Goal: Task Accomplishment & Management: Complete application form

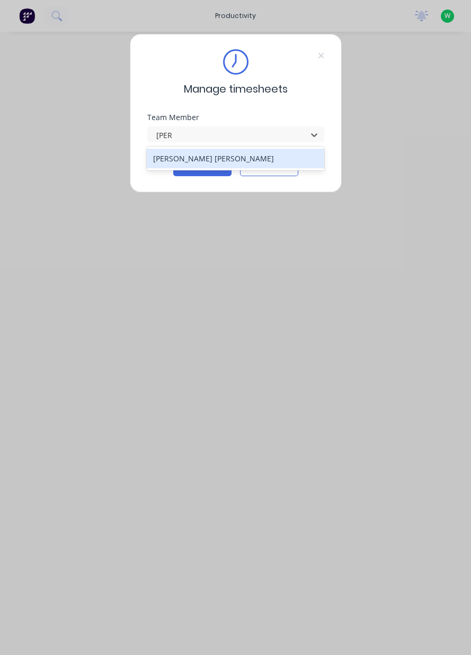
click at [225, 156] on div "[PERSON_NAME] [PERSON_NAME]" at bounding box center [235, 159] width 177 height 20
type input "[PERSON_NAME]"
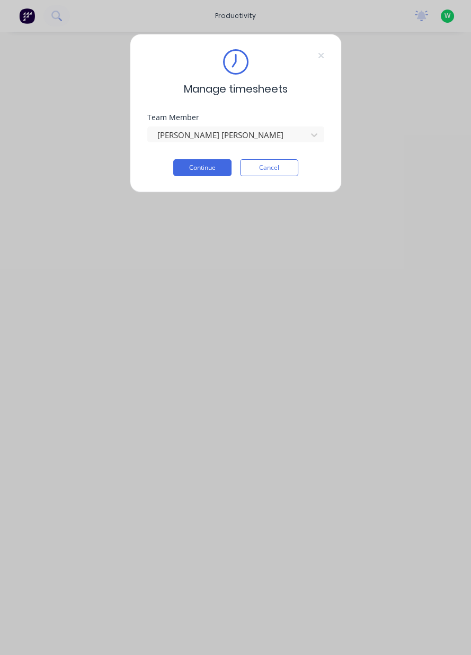
click at [192, 172] on button "Continue" at bounding box center [202, 167] width 58 height 17
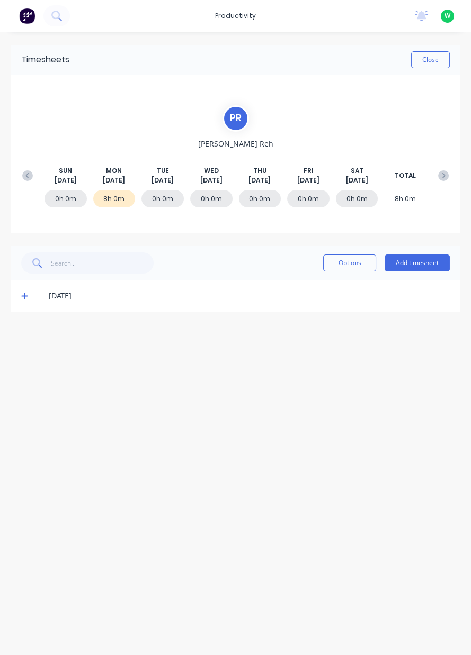
click at [440, 269] on button "Add timesheet" at bounding box center [416, 263] width 65 height 17
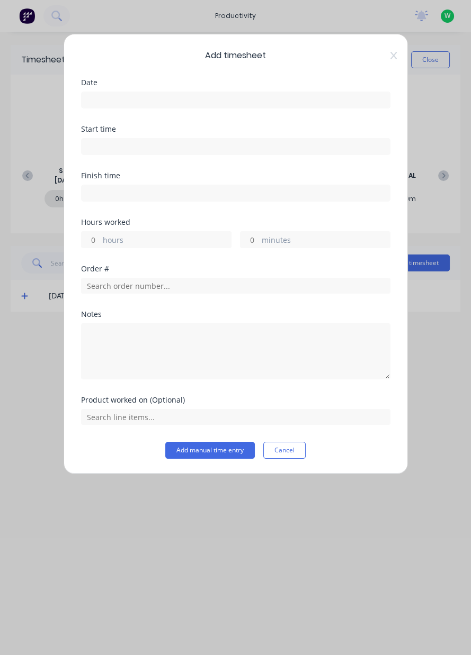
click at [296, 107] on label at bounding box center [235, 100] width 309 height 17
click at [296, 107] on input at bounding box center [236, 100] width 308 height 16
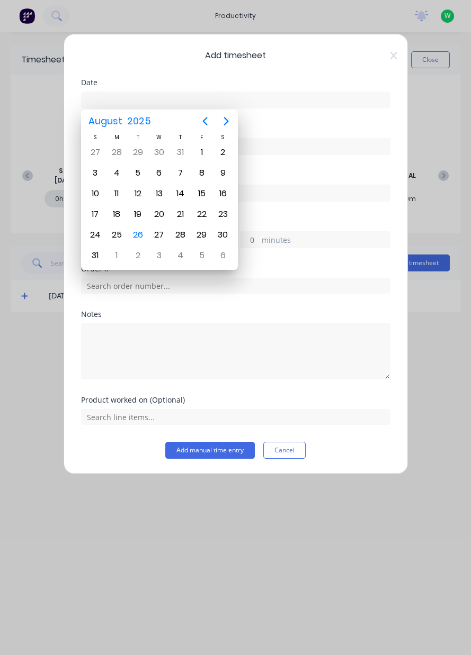
click at [145, 231] on div "26" at bounding box center [137, 235] width 21 height 20
type input "[DATE]"
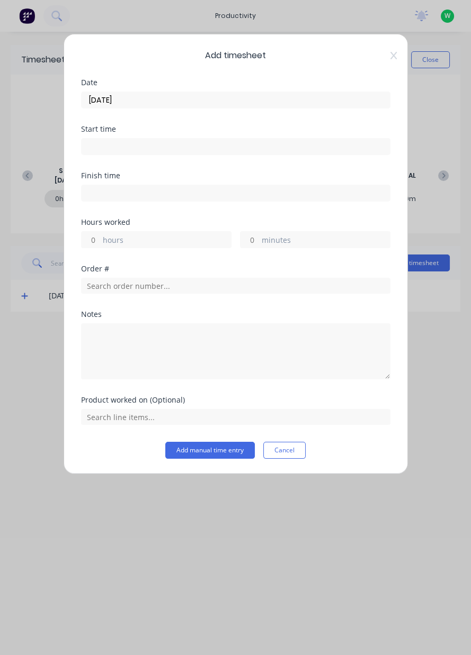
click at [175, 237] on label "hours" at bounding box center [167, 240] width 128 height 13
click at [100, 237] on input "hours" at bounding box center [91, 240] width 19 height 16
type input "8"
click at [306, 288] on input "text" at bounding box center [235, 286] width 309 height 16
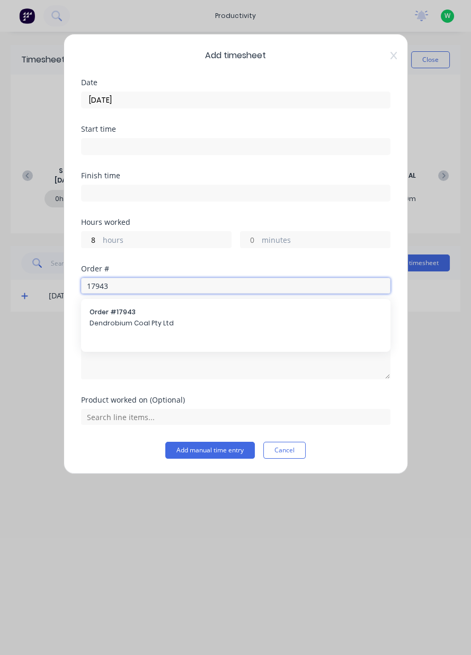
type input "17943"
click at [215, 320] on span "Dendrobium Coal Pty Ltd" at bounding box center [235, 324] width 292 height 10
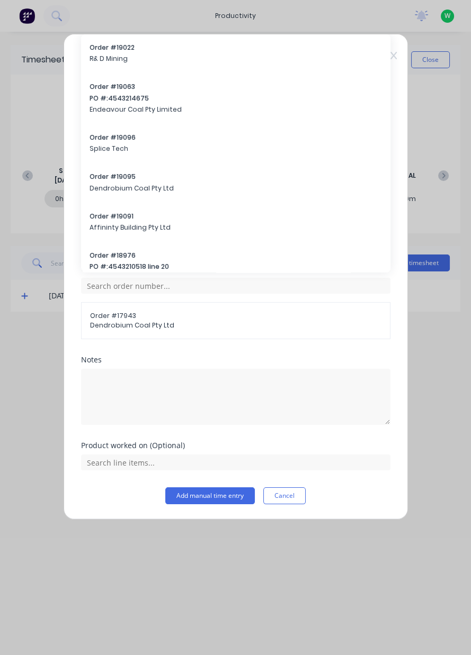
click at [378, 476] on div "Product worked on (Optional)" at bounding box center [235, 465] width 309 height 46
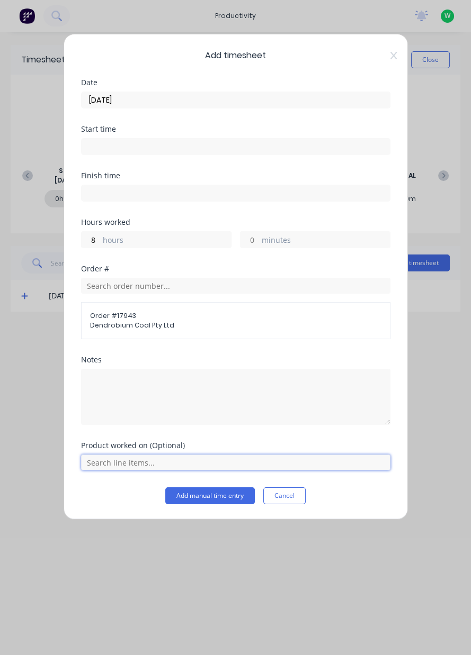
click at [367, 467] on input "text" at bounding box center [235, 463] width 309 height 16
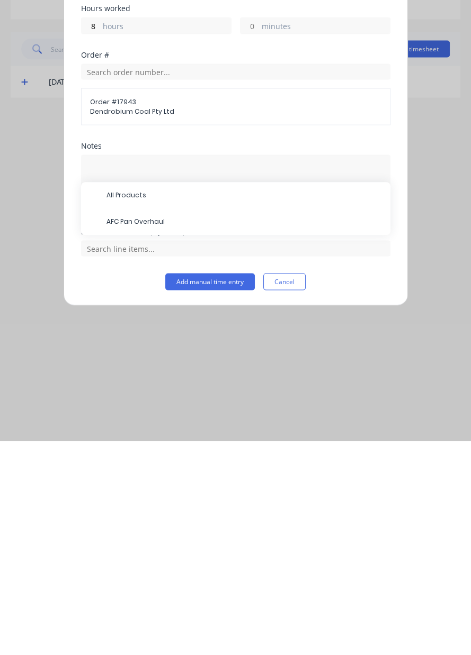
click at [170, 437] on span "AFC Pan Overhaul" at bounding box center [243, 436] width 275 height 10
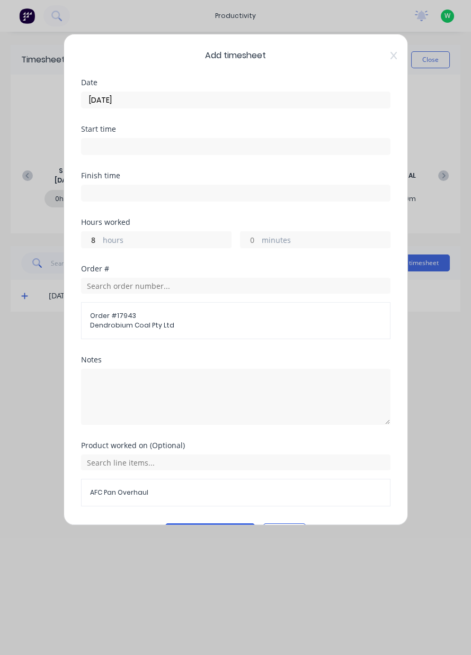
scroll to position [28, 0]
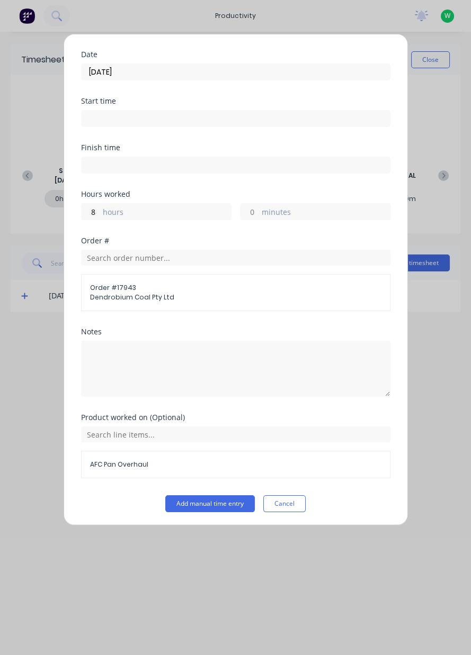
click at [224, 503] on button "Add manual time entry" at bounding box center [209, 503] width 89 height 17
